Goal: Task Accomplishment & Management: Complete application form

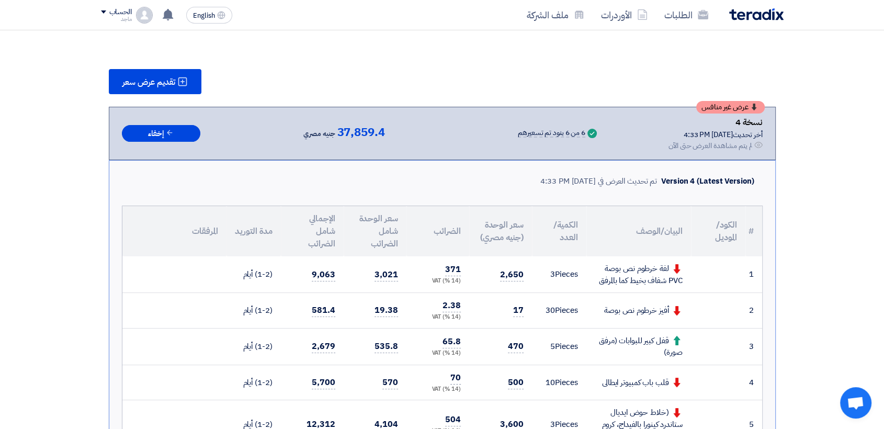
scroll to position [76, 0]
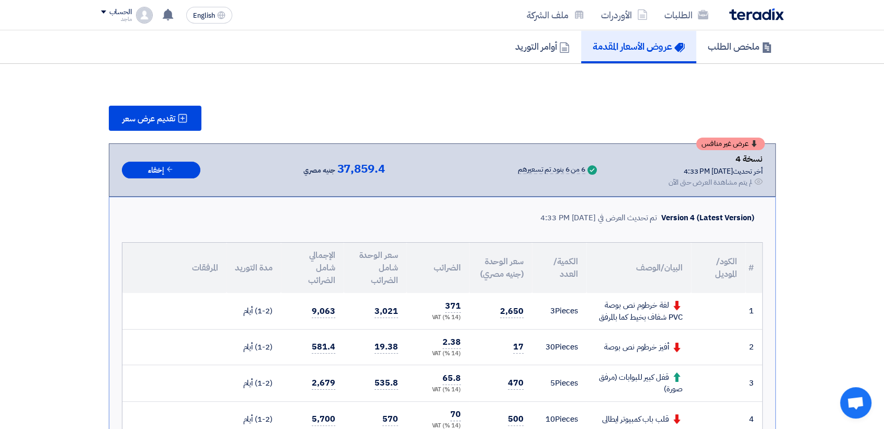
scroll to position [195, 0]
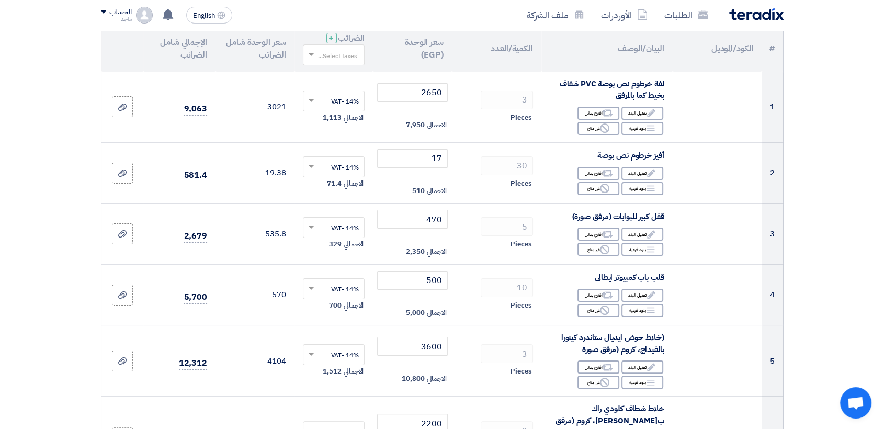
scroll to position [197, 0]
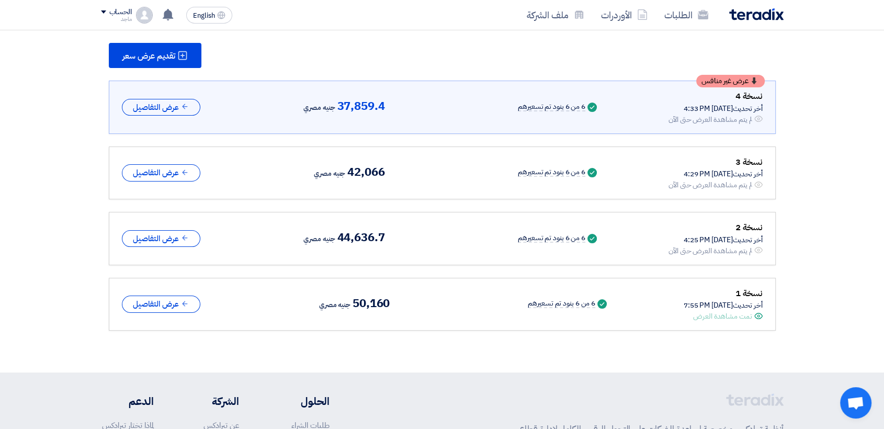
scroll to position [146, 0]
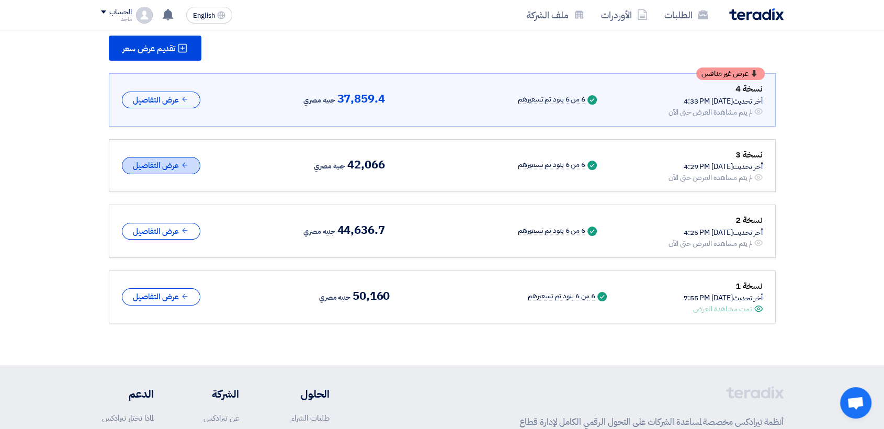
click at [147, 165] on button "عرض التفاصيل" at bounding box center [161, 165] width 78 height 17
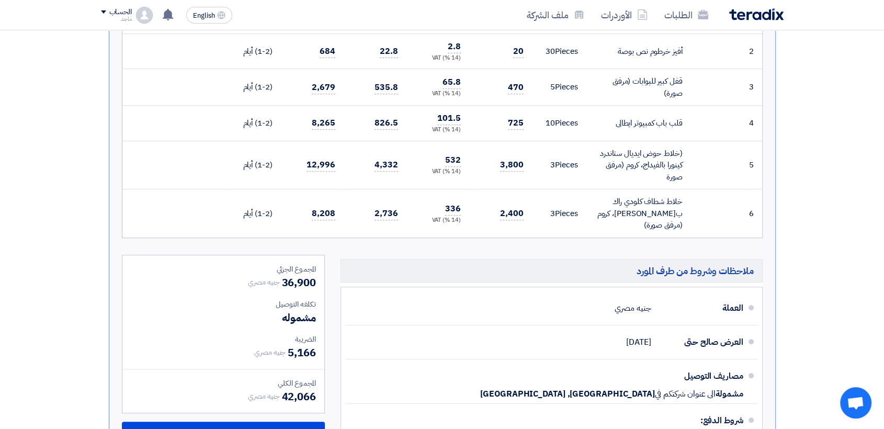
scroll to position [438, 0]
click at [230, 333] on div "الضريبة" at bounding box center [223, 338] width 185 height 11
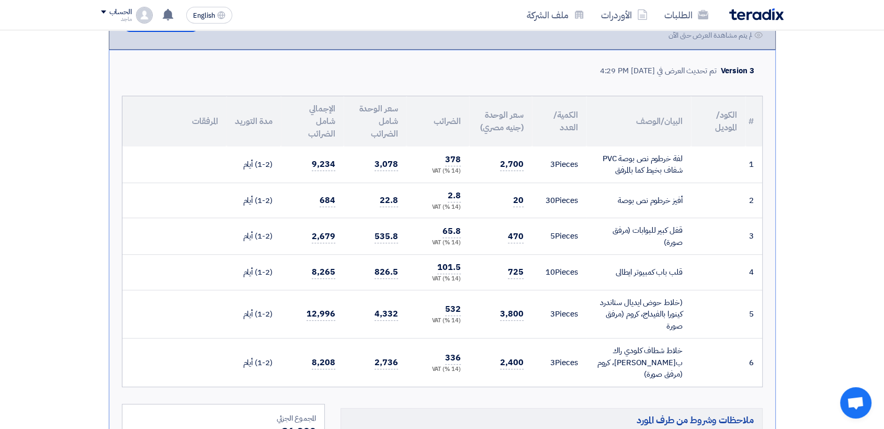
scroll to position [273, 0]
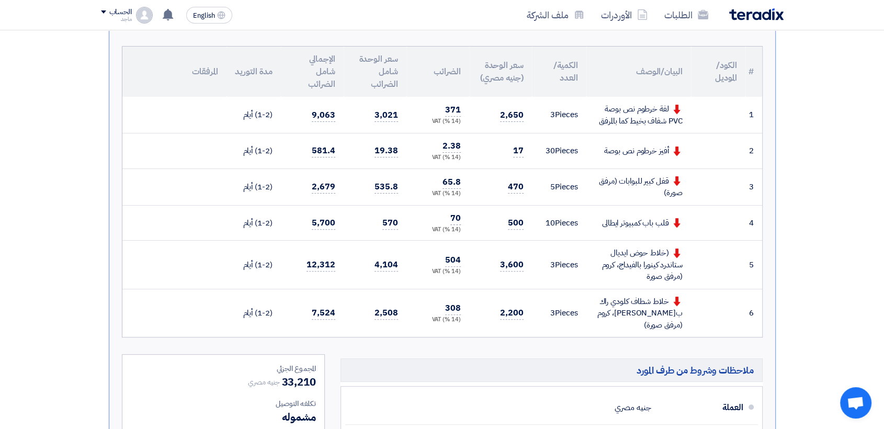
scroll to position [206, 0]
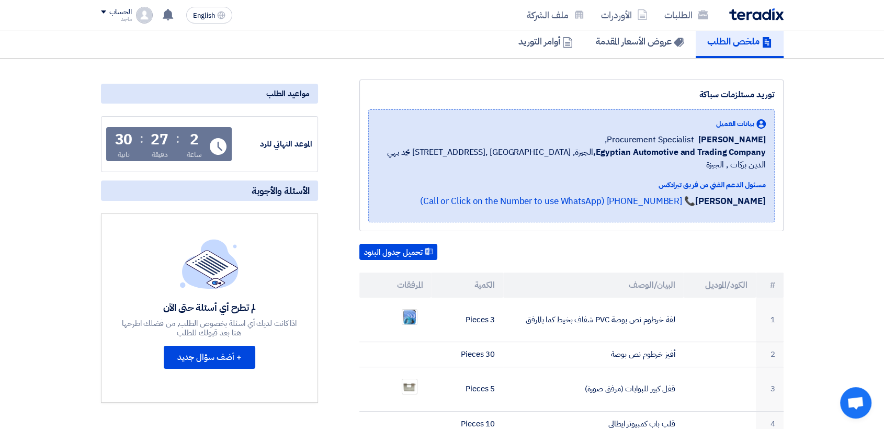
scroll to position [94, 0]
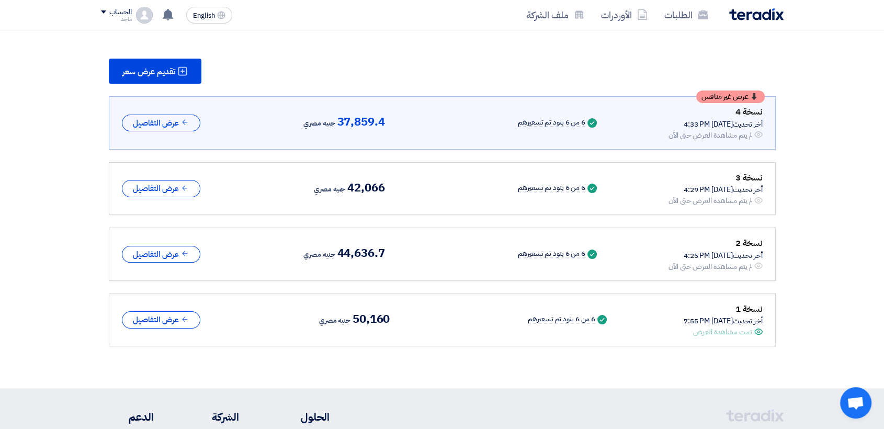
scroll to position [212, 0]
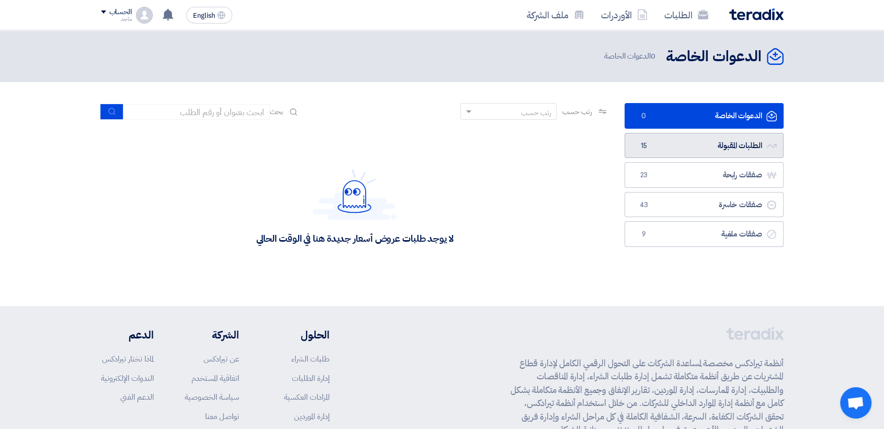
click at [648, 149] on span "15" at bounding box center [644, 146] width 13 height 10
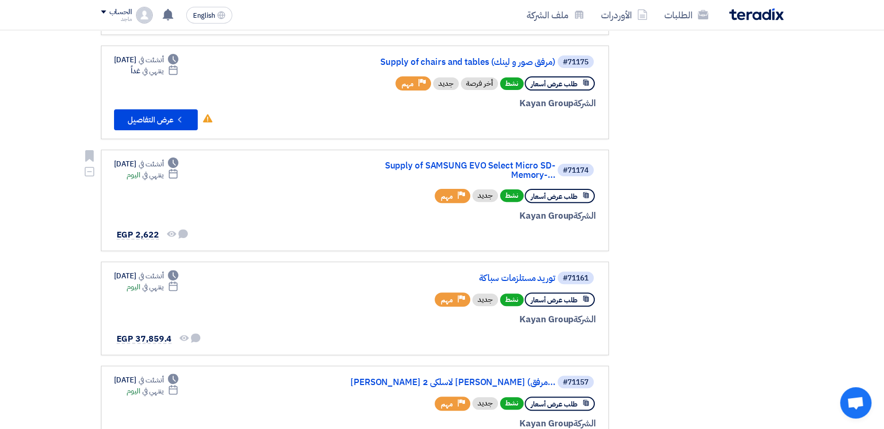
scroll to position [313, 0]
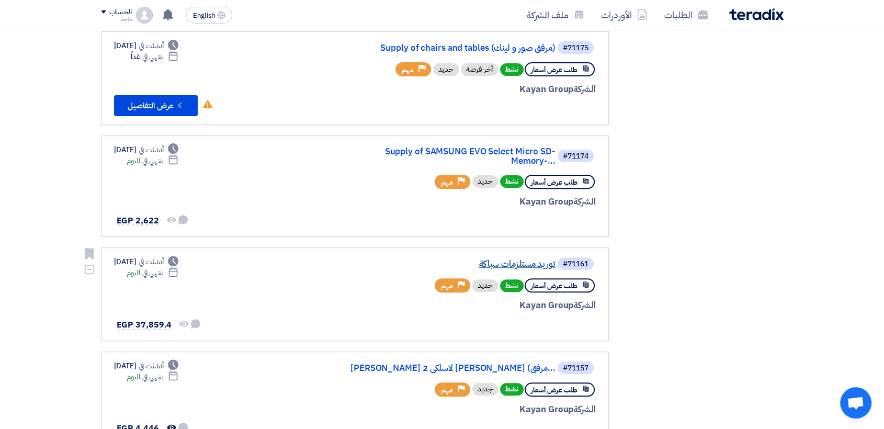
click at [510, 259] on link "توريد مستلزمات سباكة" at bounding box center [450, 263] width 209 height 9
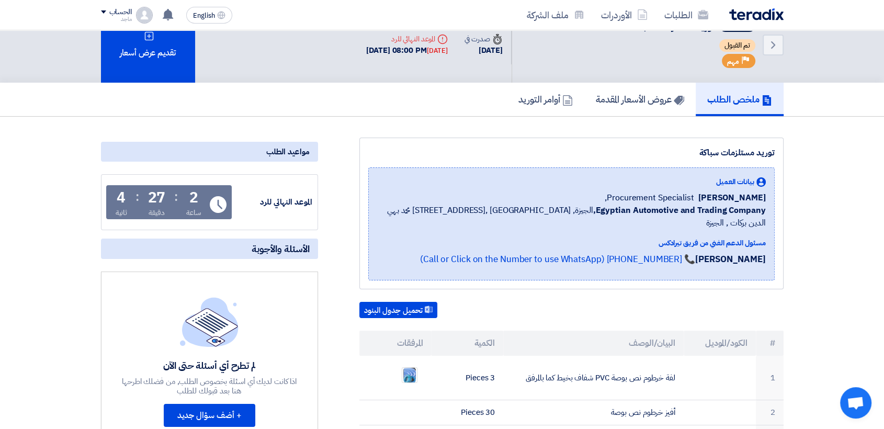
scroll to position [17, 0]
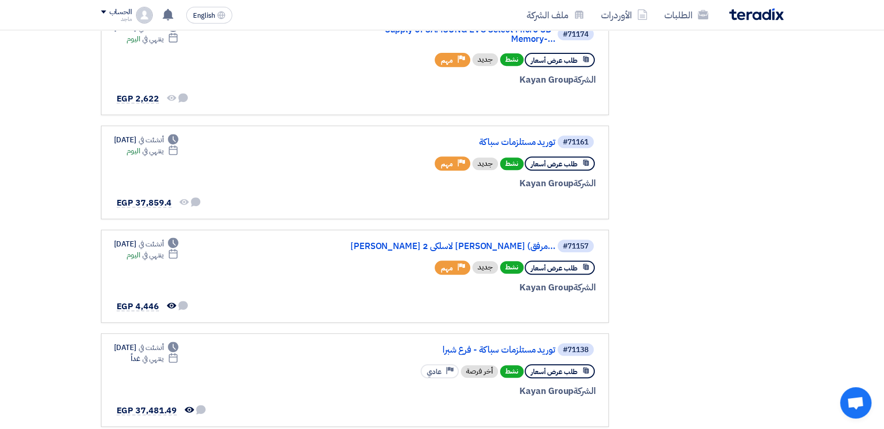
scroll to position [457, 0]
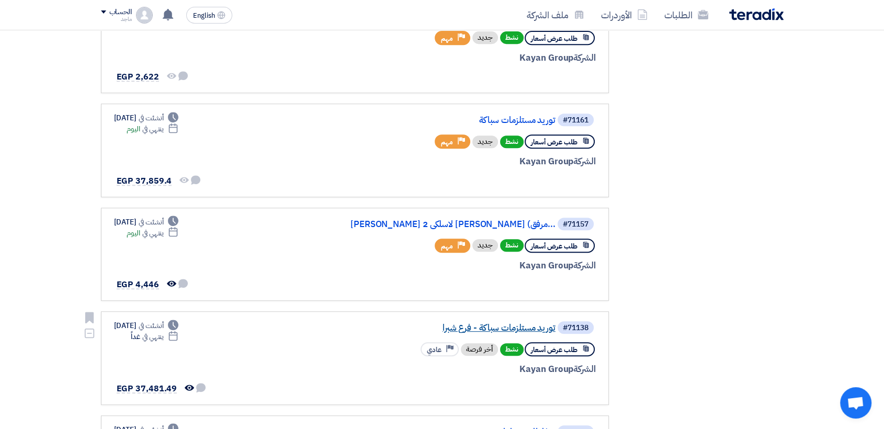
click at [456, 323] on link "توريد مستلزمات سباكة - فرع شبرا" at bounding box center [450, 327] width 209 height 9
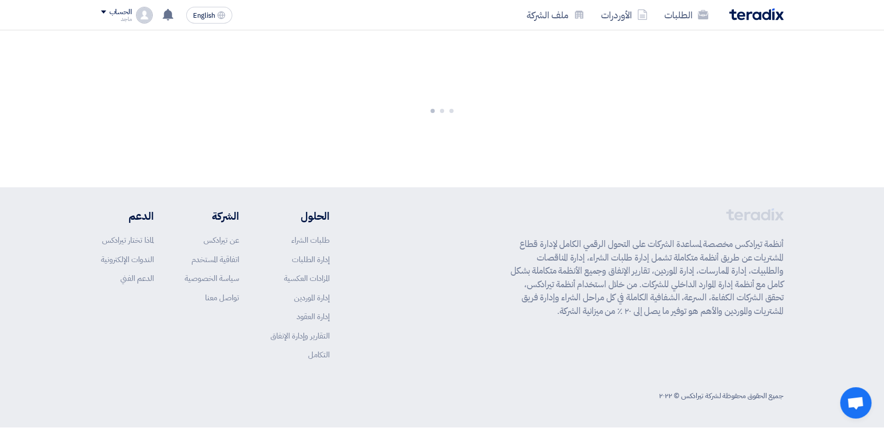
scroll to position [0, 0]
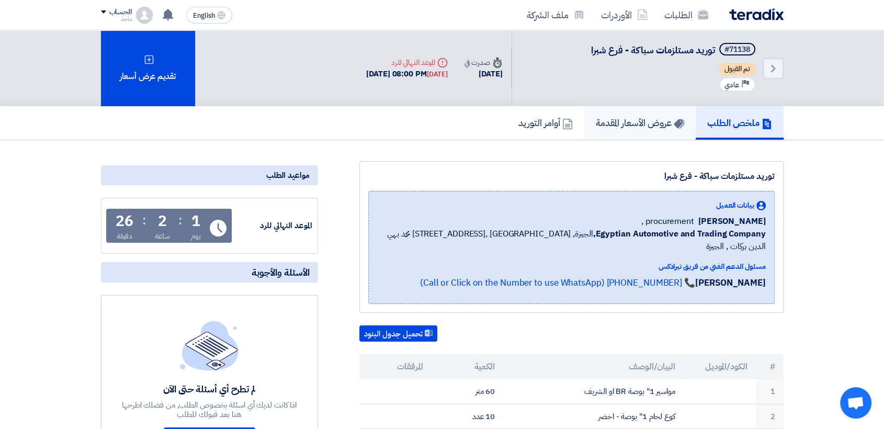
click at [651, 120] on h5 "عروض الأسعار المقدمة" at bounding box center [640, 123] width 88 height 12
